Goal: Task Accomplishment & Management: Manage account settings

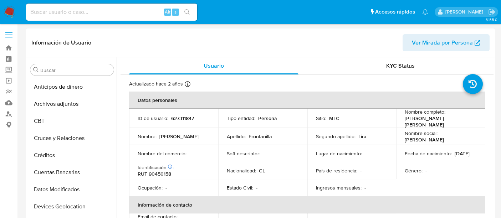
select select "10"
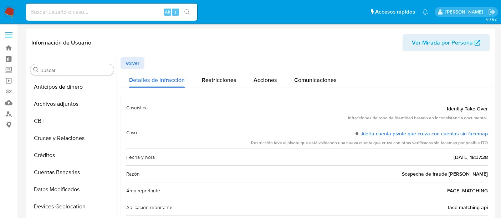
select select "10"
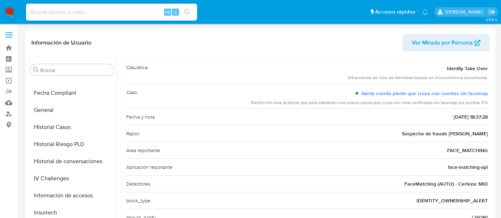
click at [327, 100] on div "Restricción leve al pivote que está validando una nueva cuenta que cruza con ot…" at bounding box center [369, 103] width 237 height 6
click at [325, 101] on div "Restricción leve al pivote que está validando una nueva cuenta que cruza con ot…" at bounding box center [369, 103] width 237 height 6
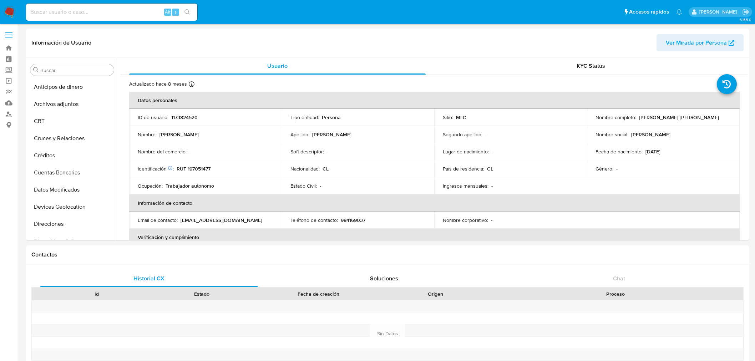
select select "10"
